Goal: Transaction & Acquisition: Purchase product/service

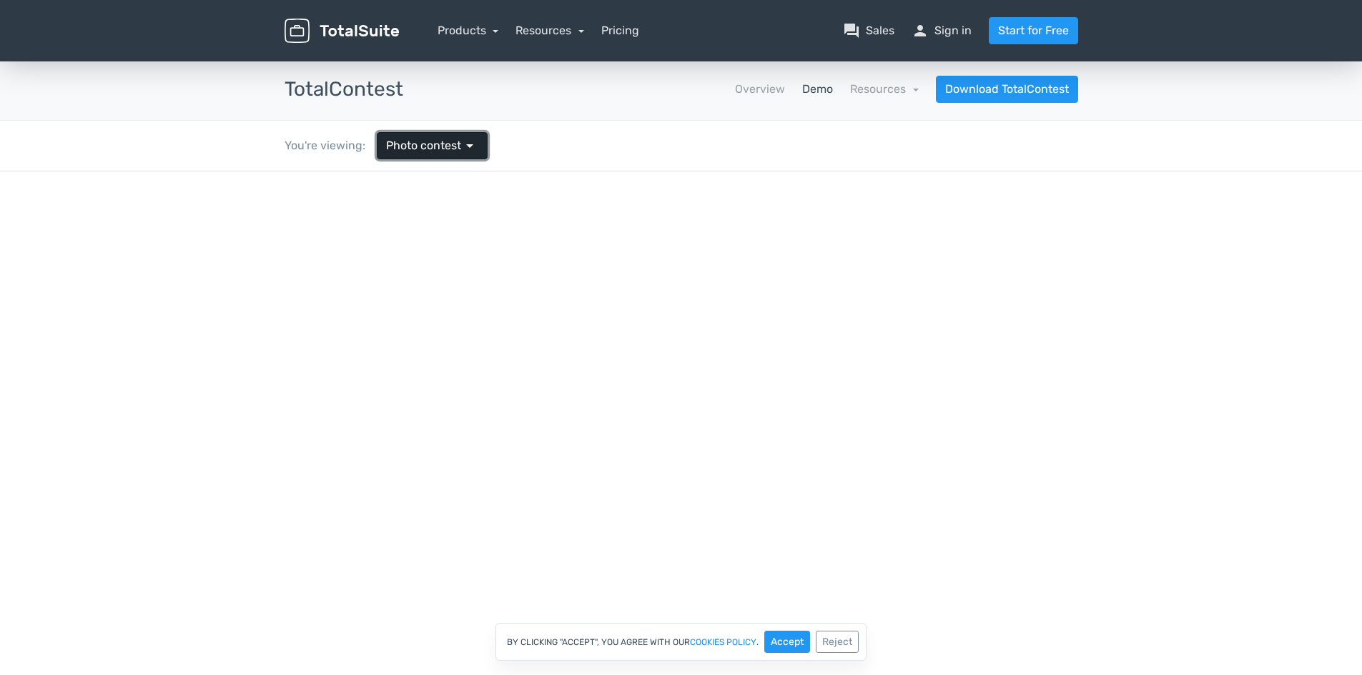
click at [475, 157] on link "Photo contest arrow_drop_down" at bounding box center [432, 145] width 111 height 27
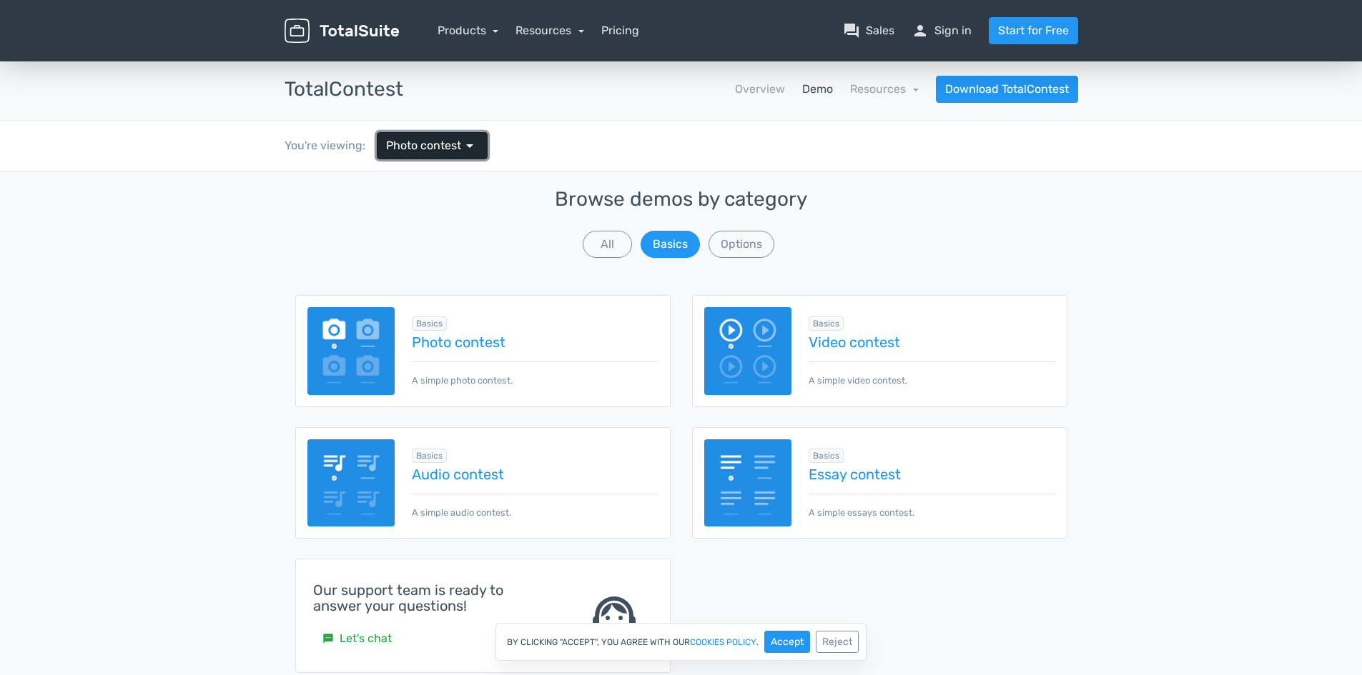
click at [475, 157] on link "Photo contest arrow_drop_down" at bounding box center [432, 145] width 111 height 27
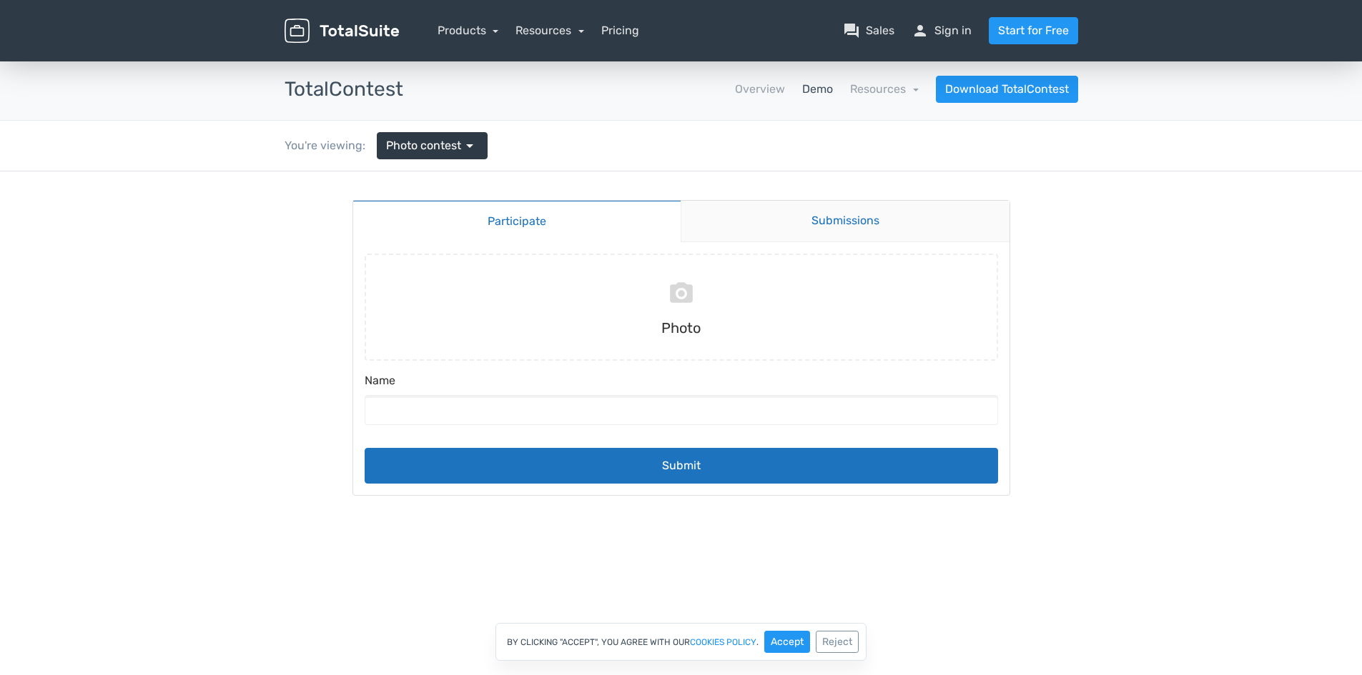
click at [850, 213] on link "Submissions" at bounding box center [844, 221] width 329 height 41
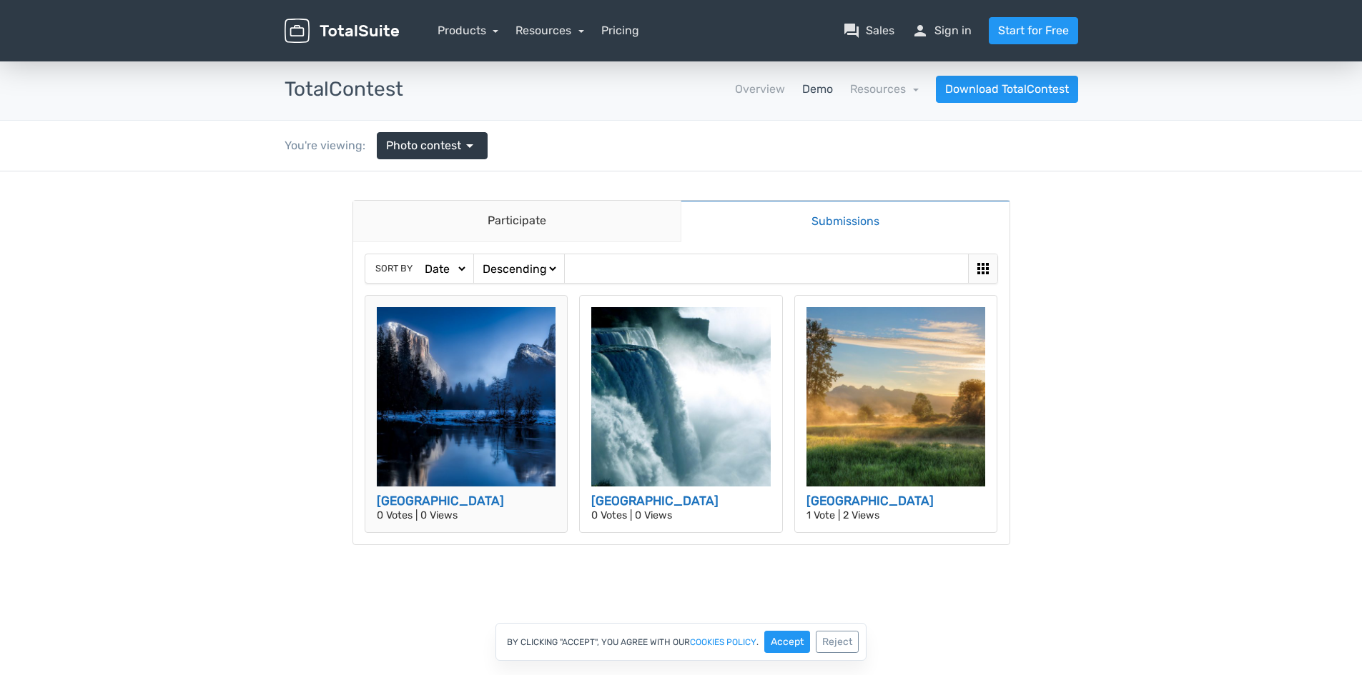
click at [445, 392] on img at bounding box center [466, 396] width 179 height 179
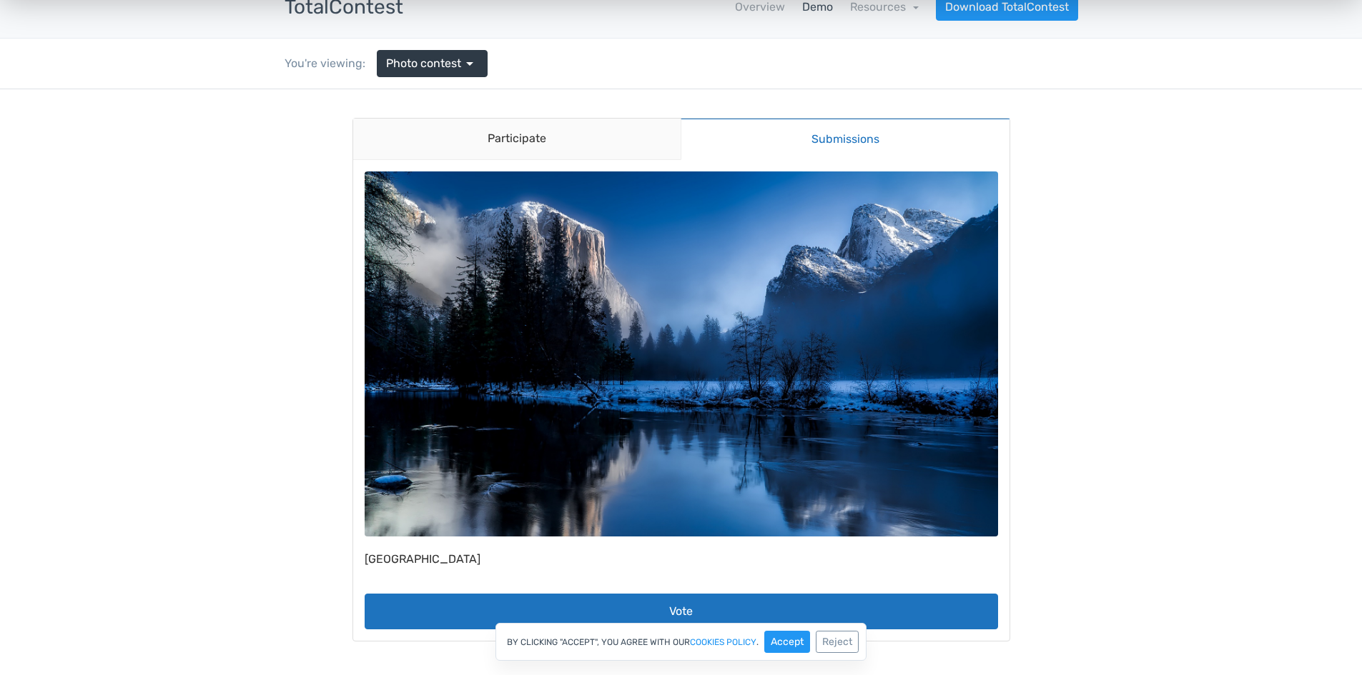
scroll to position [71, 0]
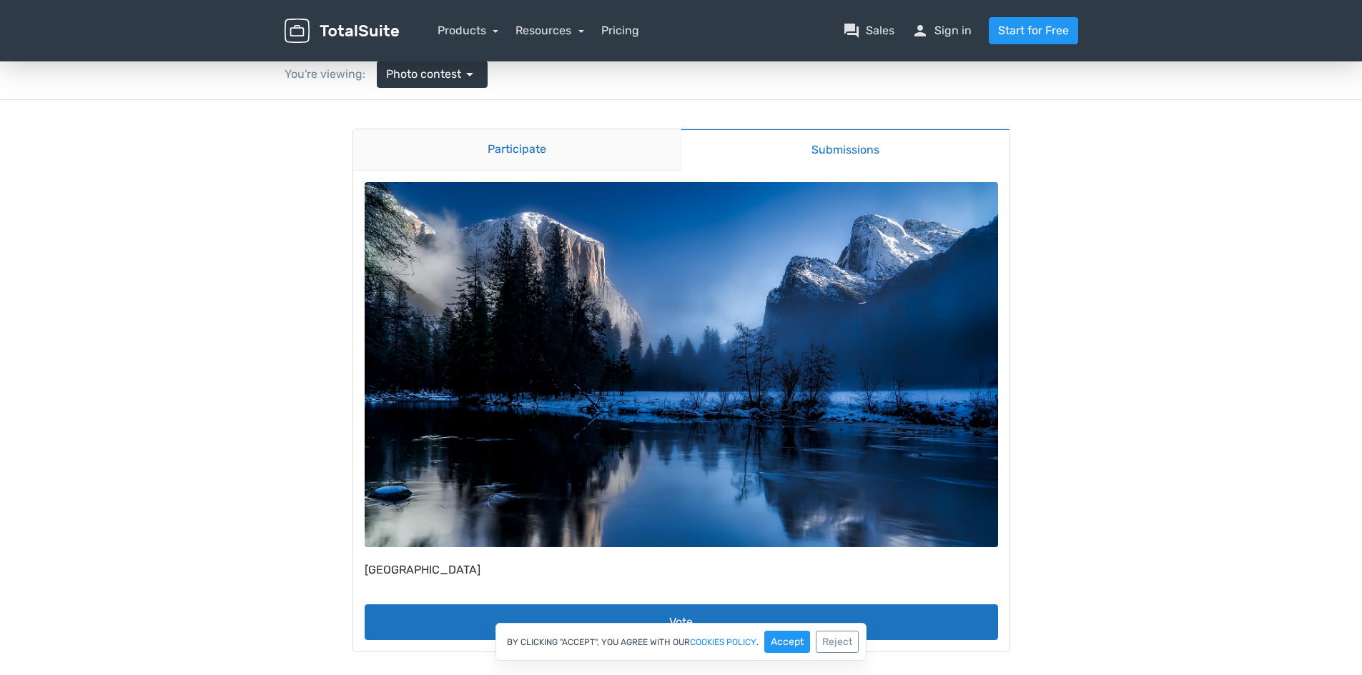
click at [524, 158] on link "Participate" at bounding box center [517, 149] width 328 height 41
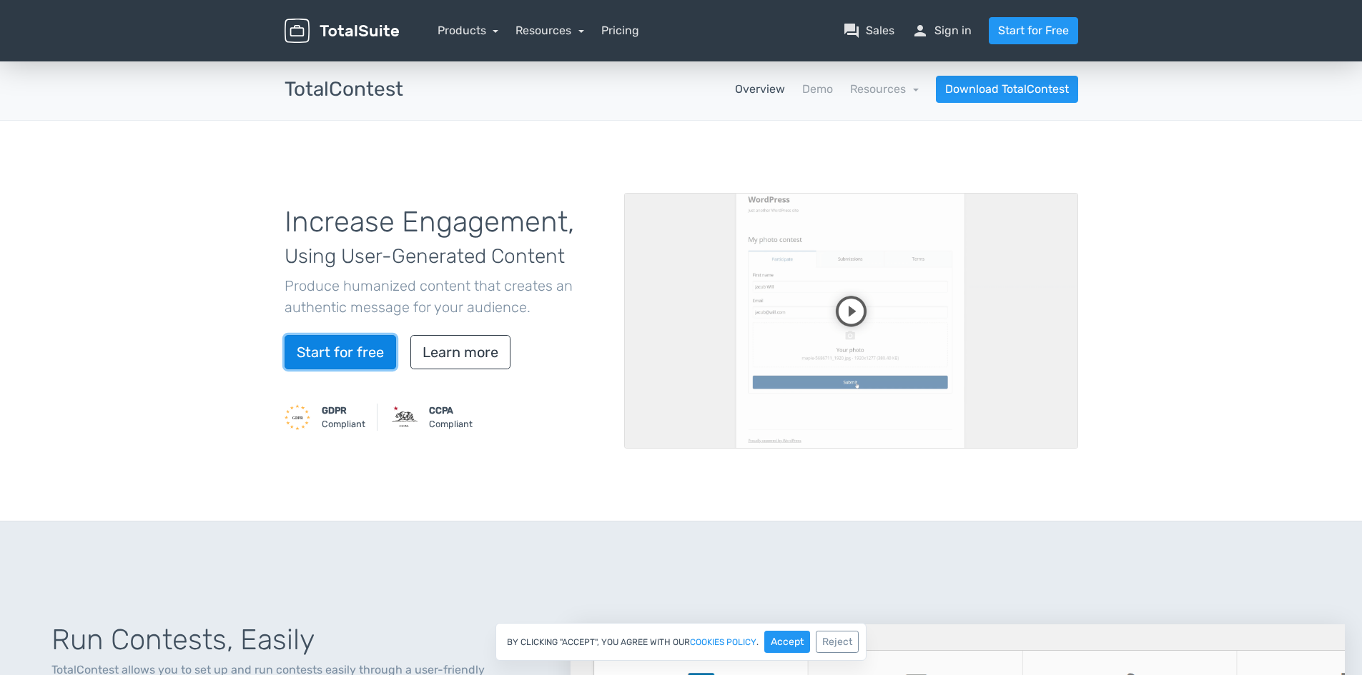
click at [363, 363] on link "Start for free" at bounding box center [340, 352] width 112 height 34
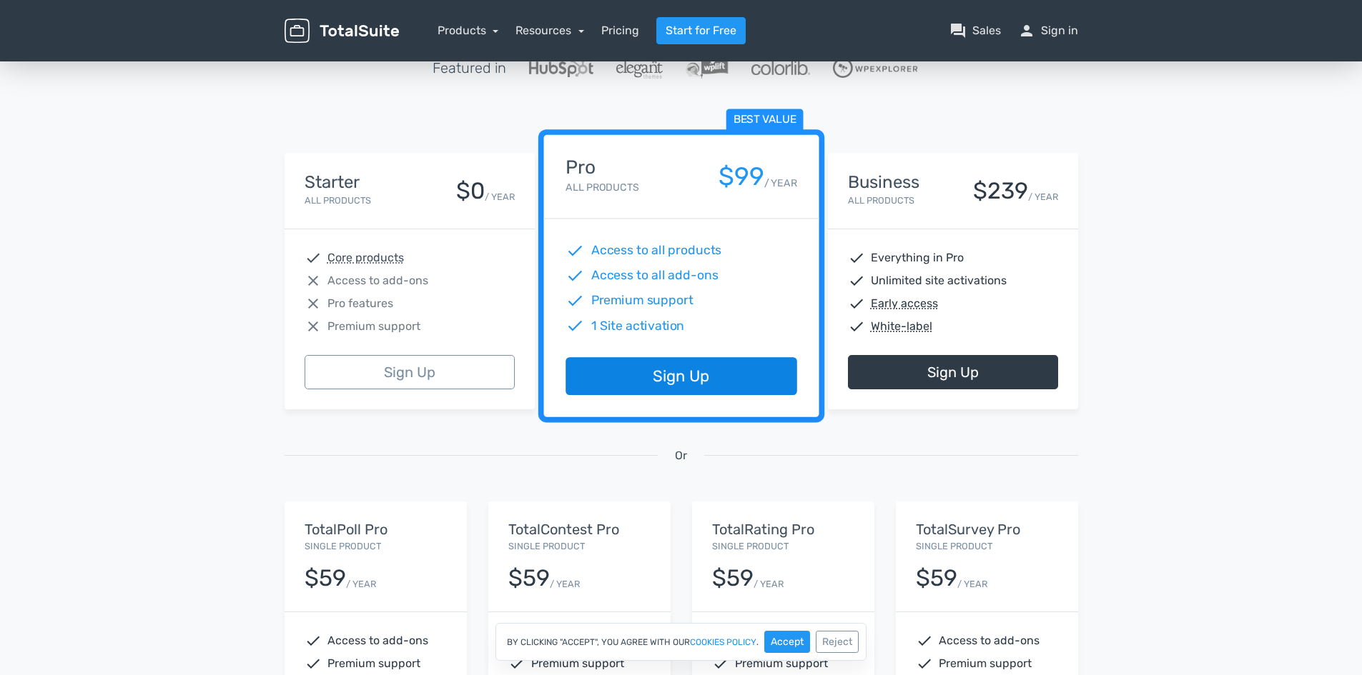
scroll to position [143, 0]
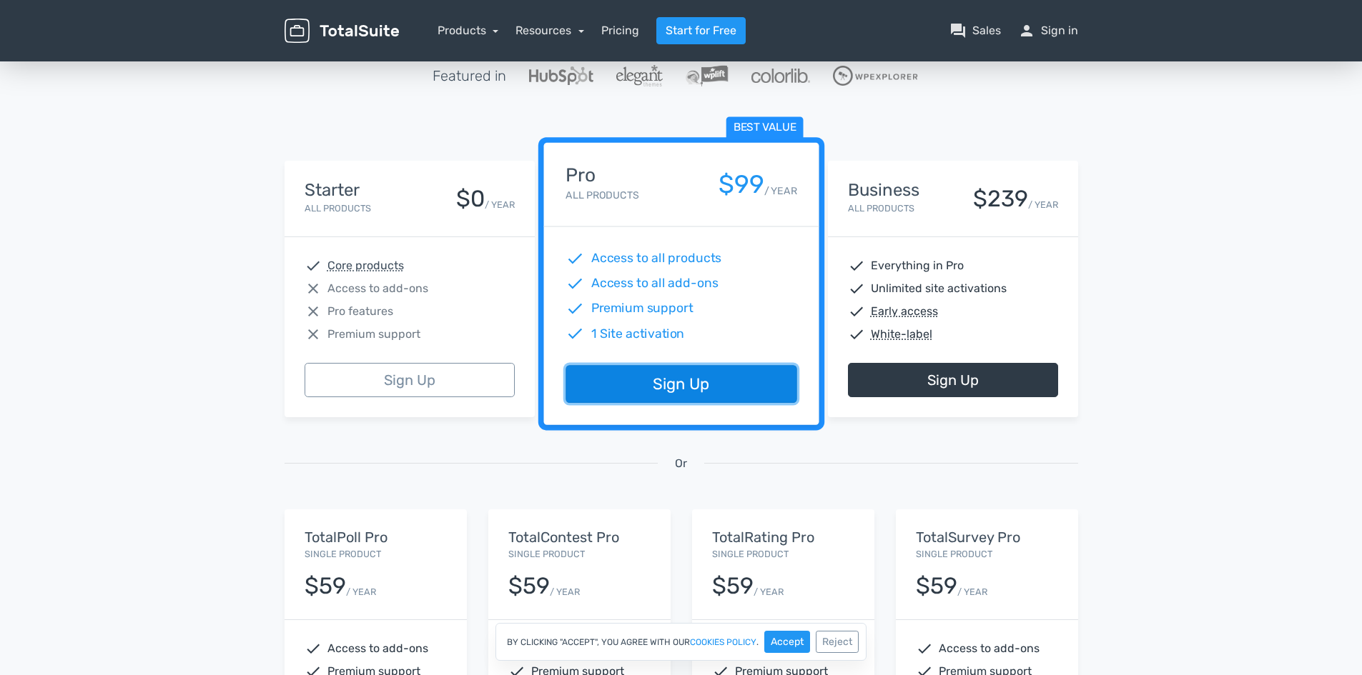
click at [678, 385] on link "Sign Up" at bounding box center [680, 385] width 231 height 38
